Goal: Find specific page/section: Find specific page/section

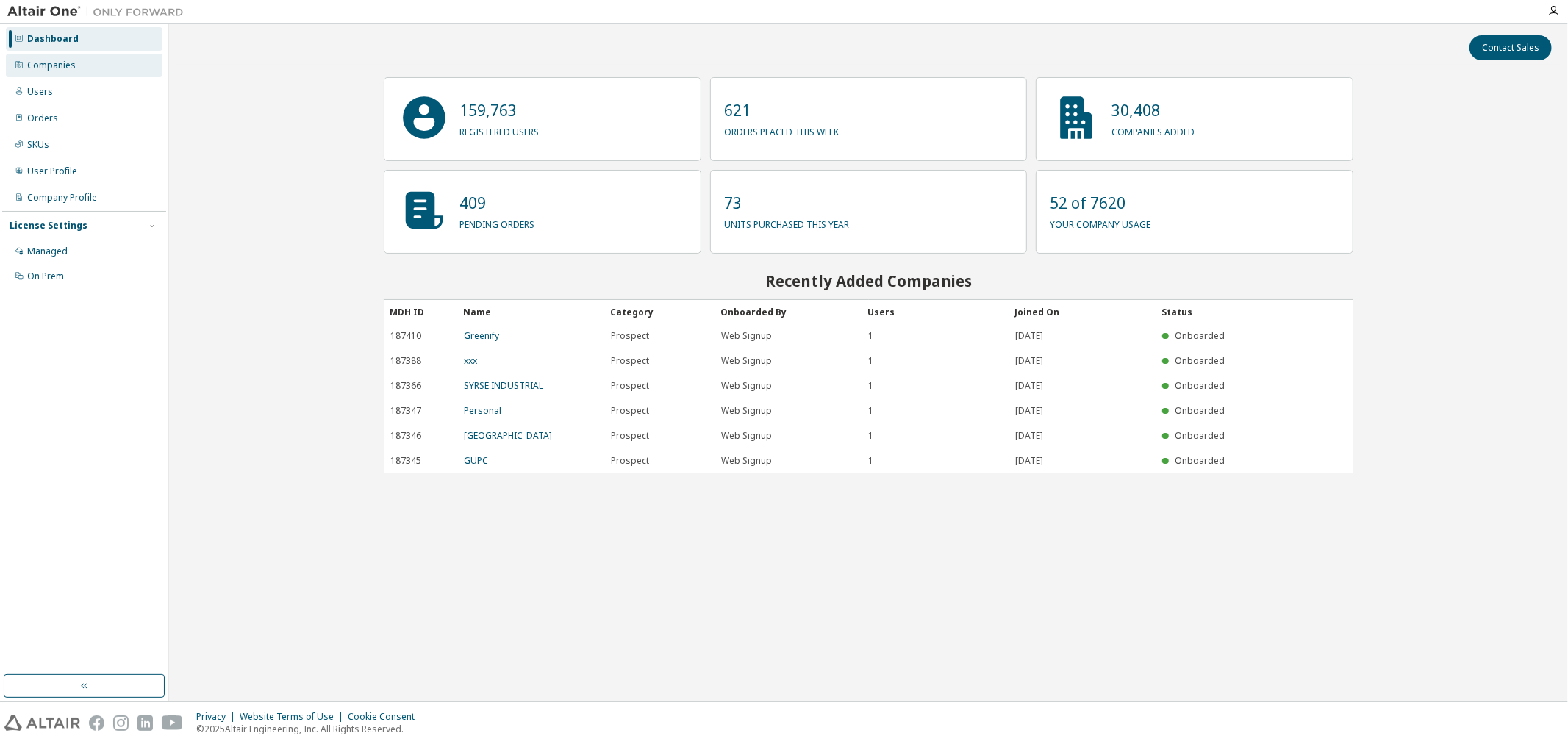
click at [65, 65] on div "Companies" at bounding box center [51, 65] width 49 height 12
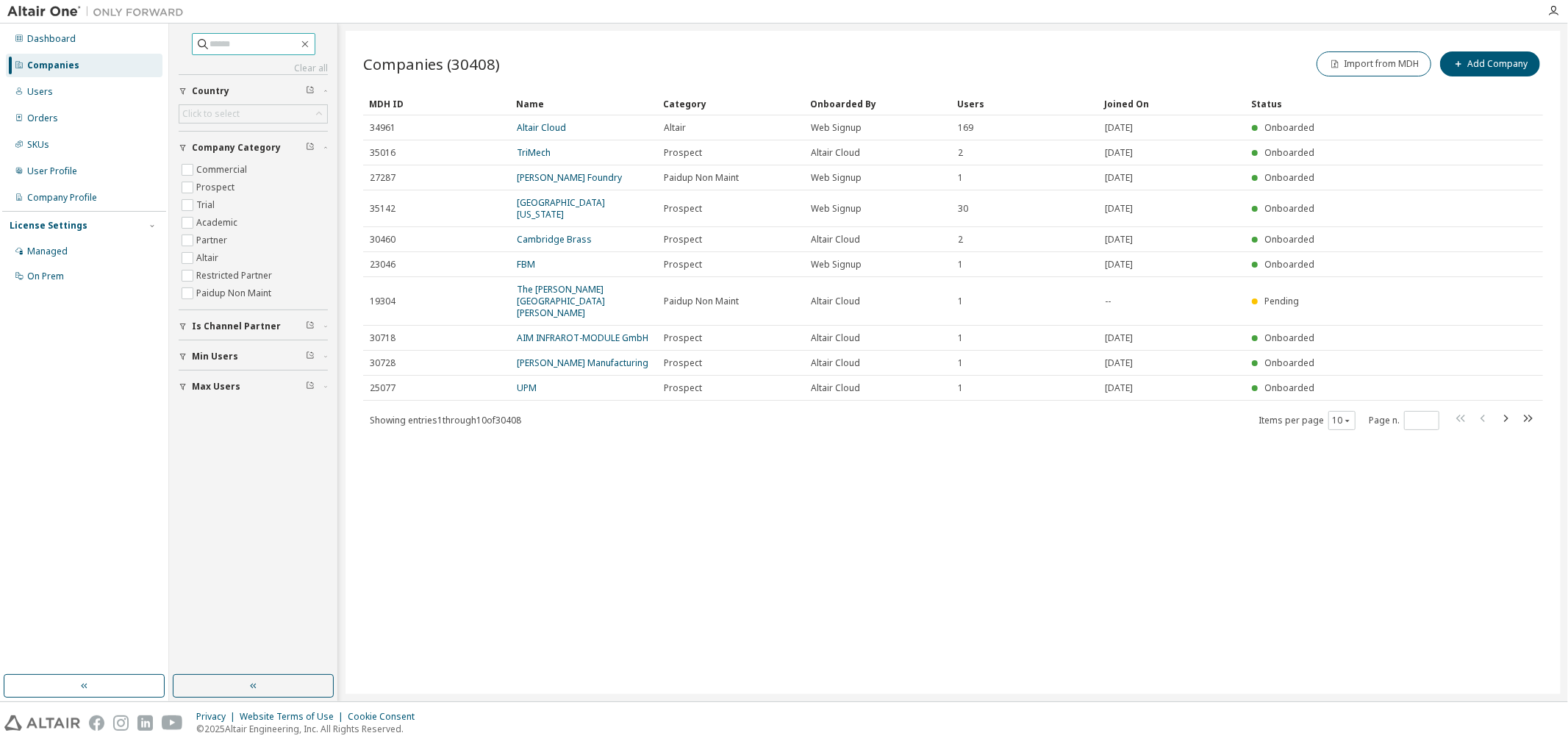
click at [284, 49] on input "text" at bounding box center [254, 44] width 88 height 14
click at [298, 41] on input "text" at bounding box center [254, 44] width 88 height 14
paste input "**********"
type input "**********"
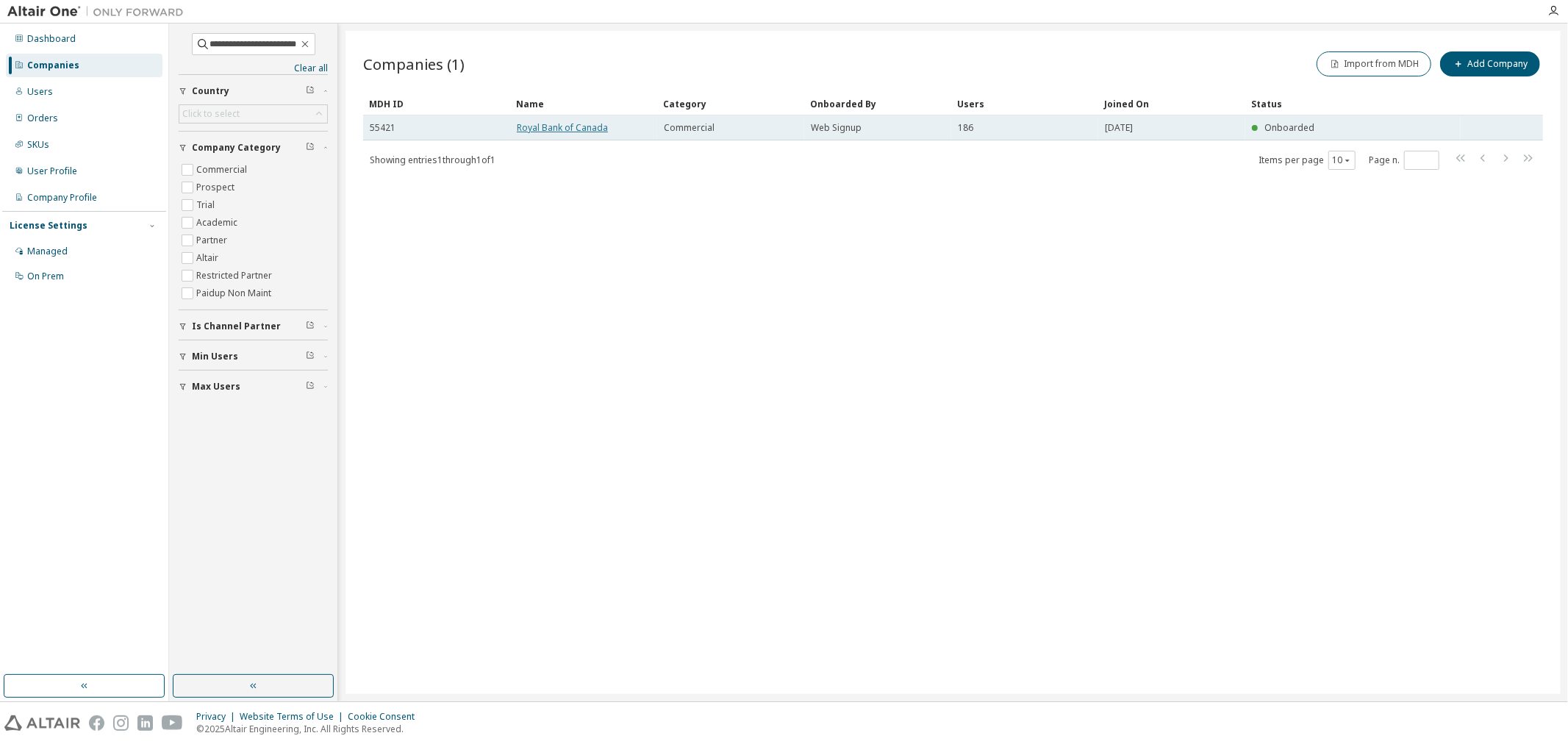
click at [554, 122] on link "Royal Bank of Canada" at bounding box center [562, 127] width 91 height 13
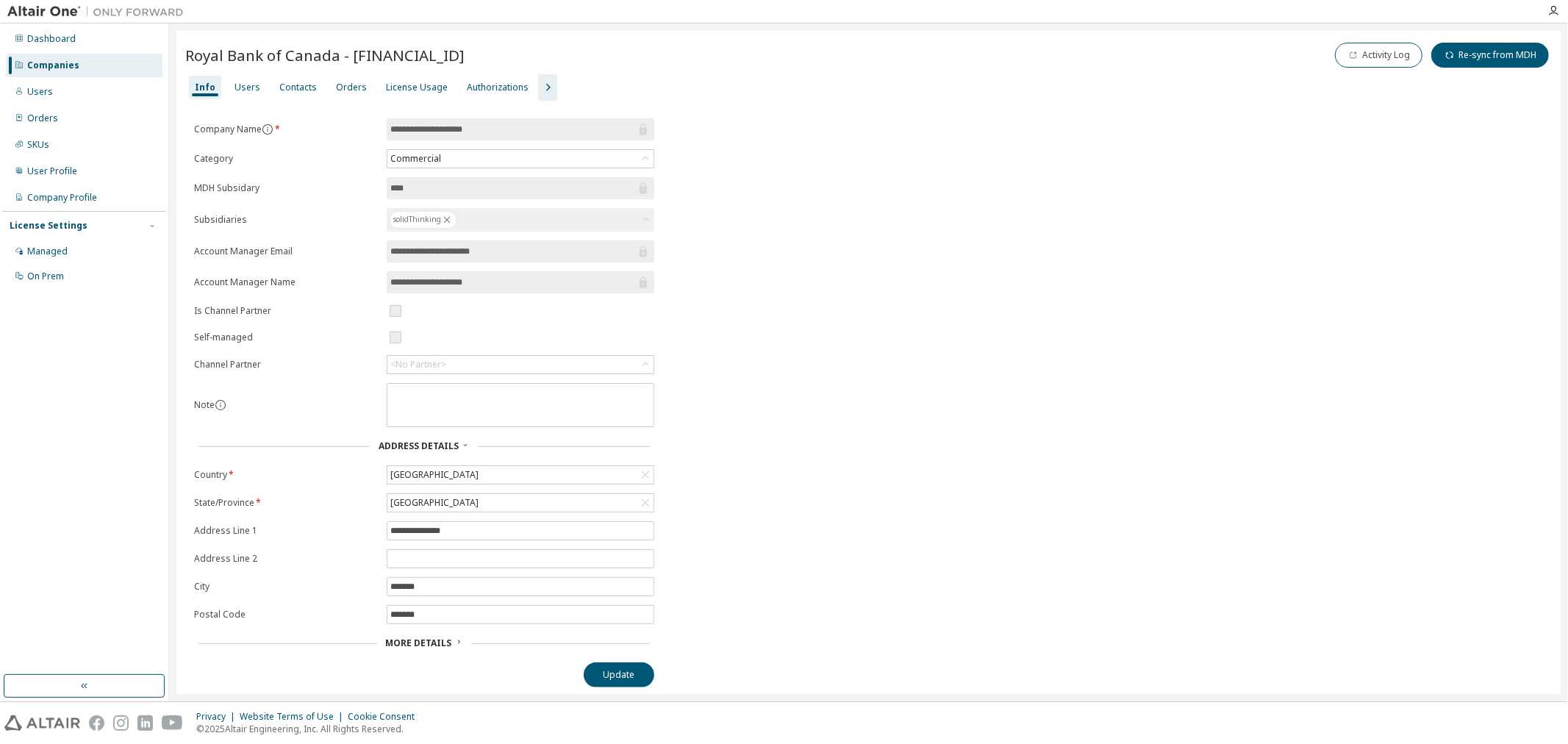
click at [538, 94] on icon "button" at bounding box center [547, 87] width 18 height 18
click at [252, 90] on div "Users" at bounding box center [247, 87] width 26 height 12
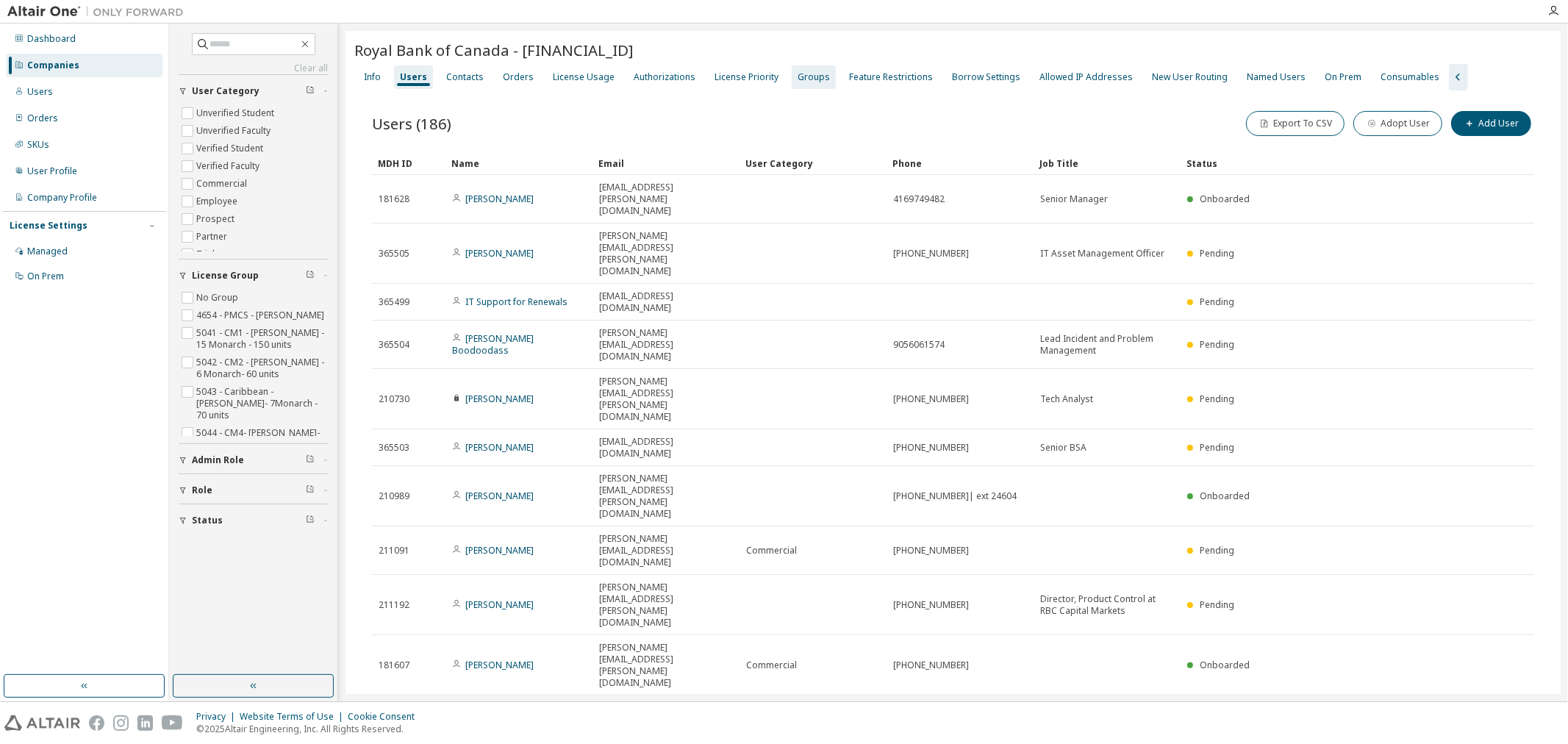
click at [804, 75] on div "Groups" at bounding box center [813, 77] width 32 height 12
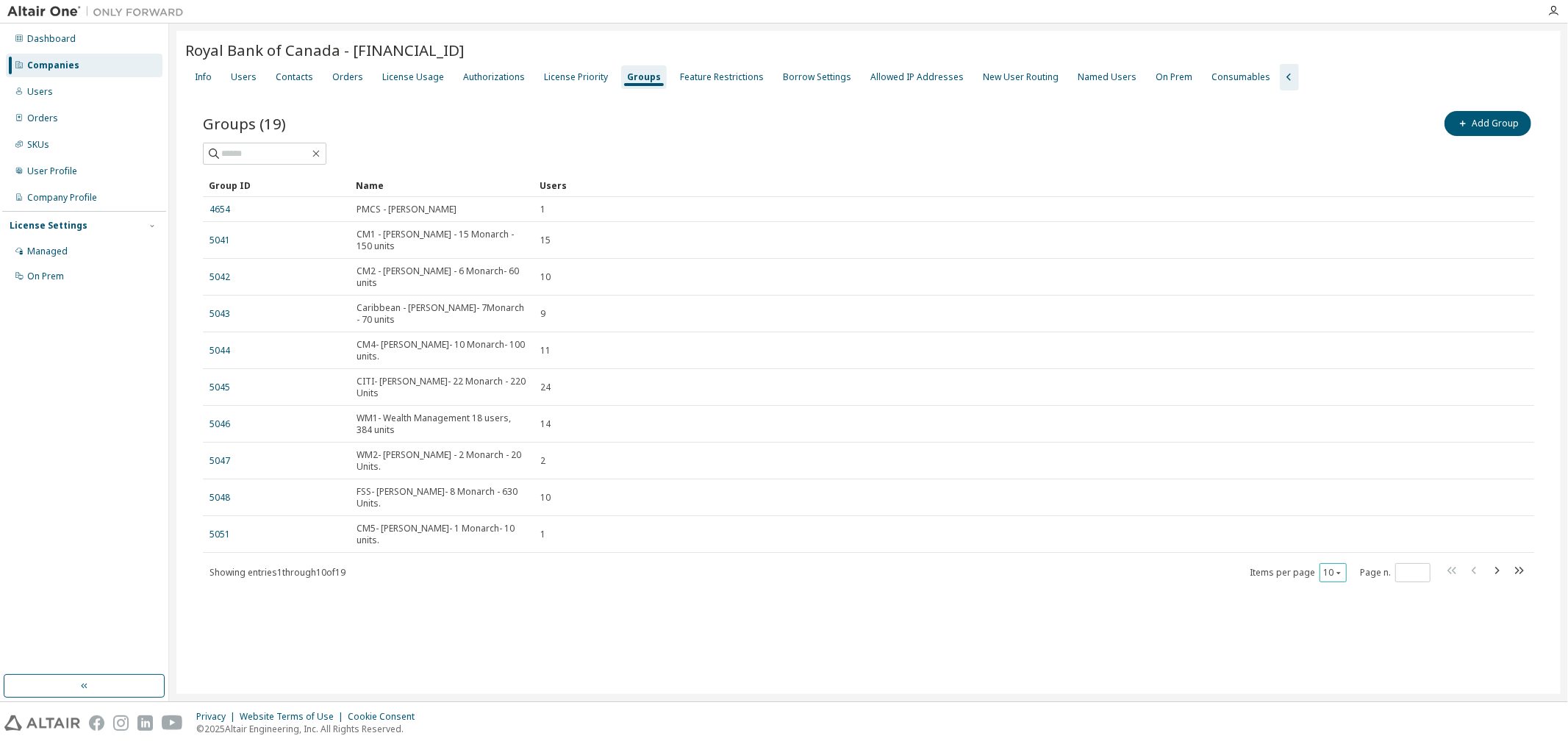
click at [1336, 563] on div "10" at bounding box center [1333, 572] width 27 height 19
click at [1336, 568] on icon "button" at bounding box center [1338, 573] width 9 height 9
click at [1334, 616] on div "50" at bounding box center [1379, 621] width 117 height 18
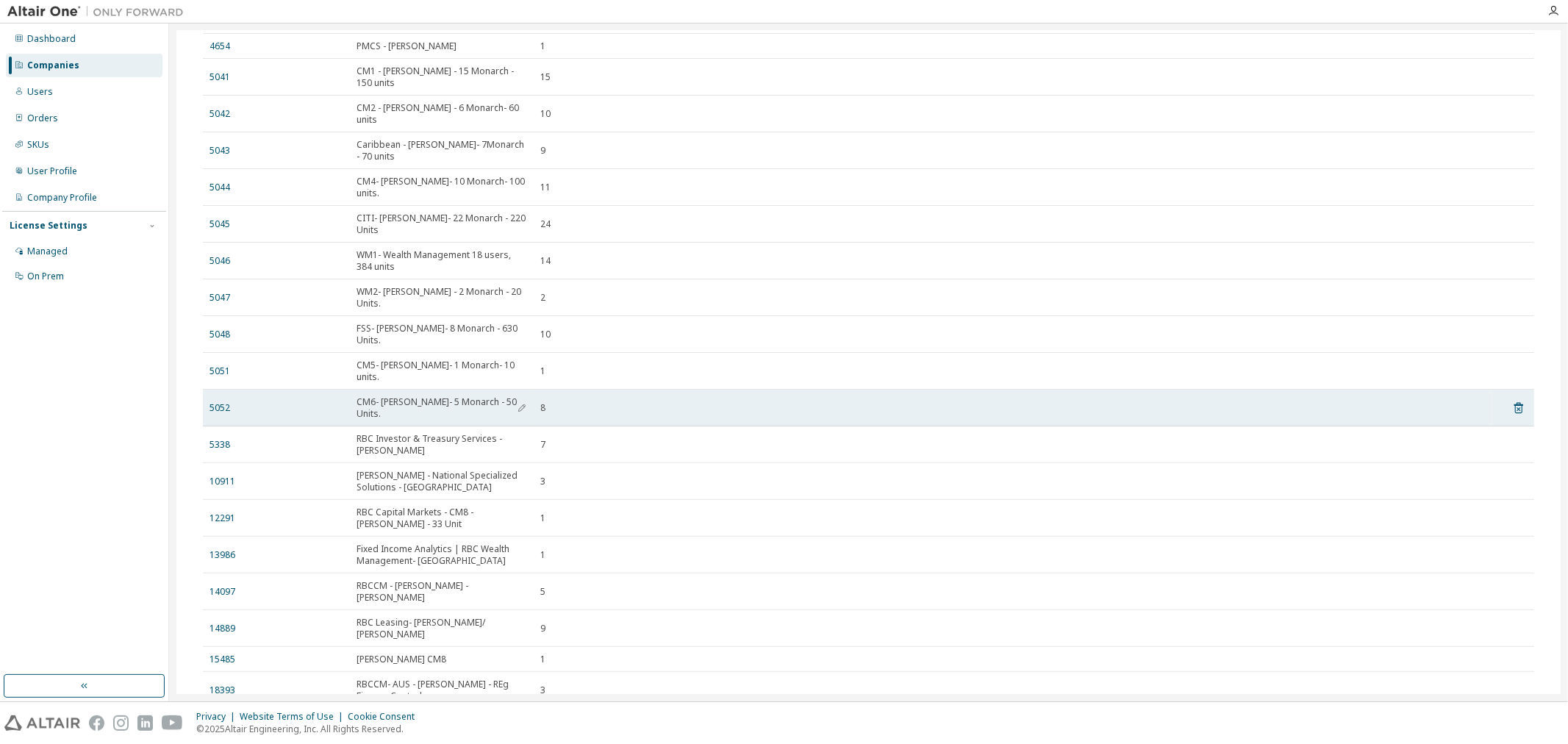
scroll to position [207, 0]
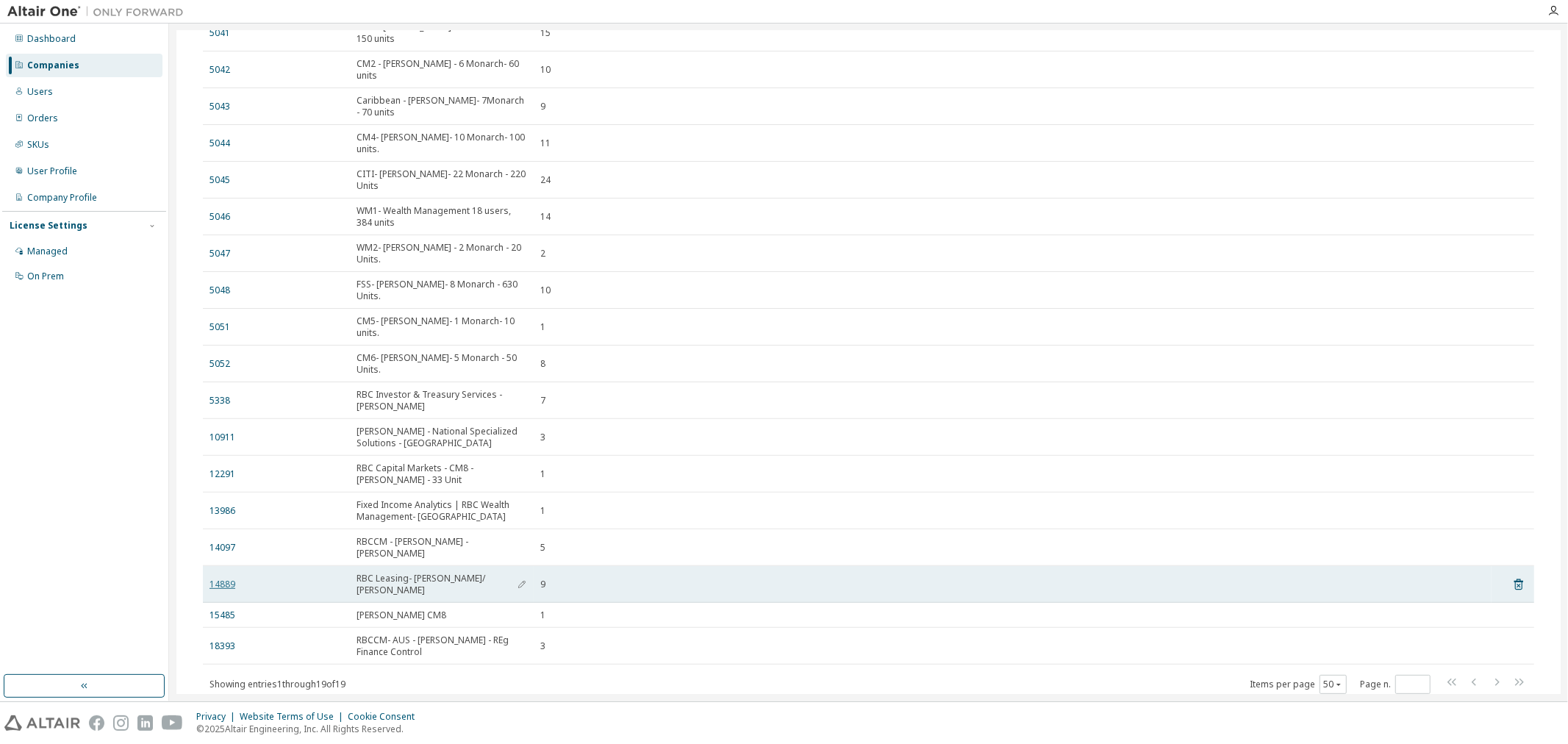
click at [228, 579] on link "14889" at bounding box center [222, 584] width 26 height 12
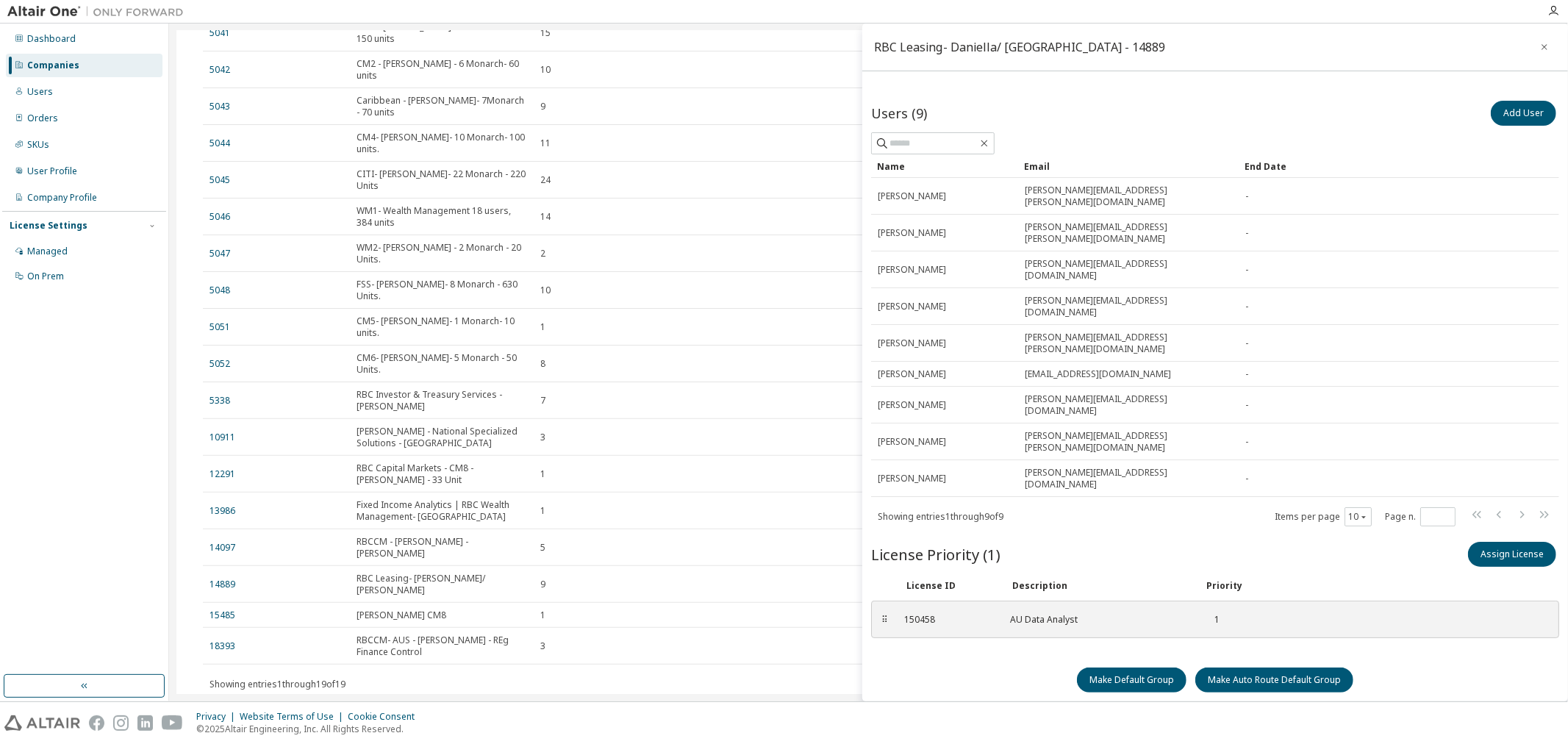
click at [835, 725] on div "Privacy Website Terms of Use Cookie Consent © 2025 Altair Engineering, Inc. All…" at bounding box center [784, 722] width 1568 height 41
click at [809, 673] on div "Groups (19) Add Group Clear Load Save Save As Field Operator Value Select filte…" at bounding box center [867, 308] width 1366 height 850
